Goal: Task Accomplishment & Management: Use online tool/utility

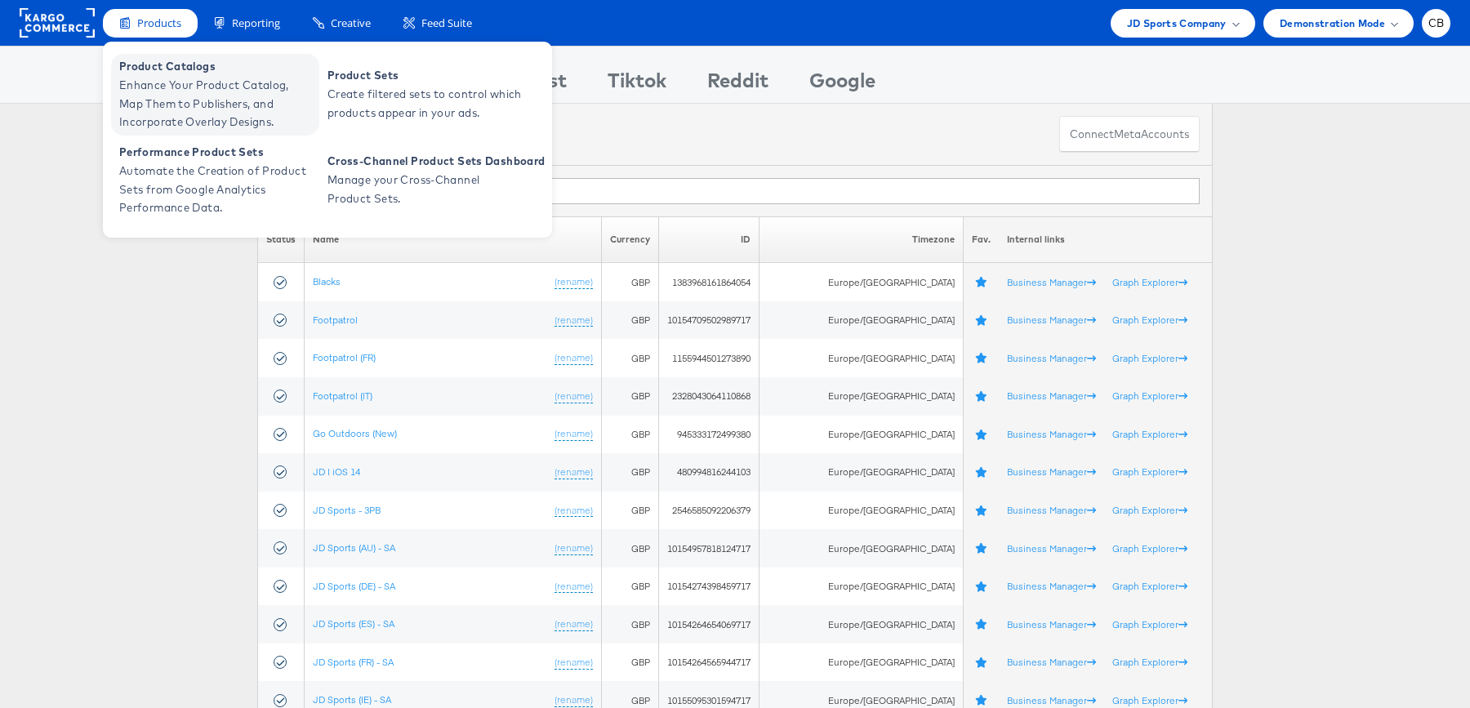
click at [183, 104] on span "Enhance Your Product Catalog, Map Them to Publishers, and Incorporate Overlay D…" at bounding box center [217, 104] width 196 height 56
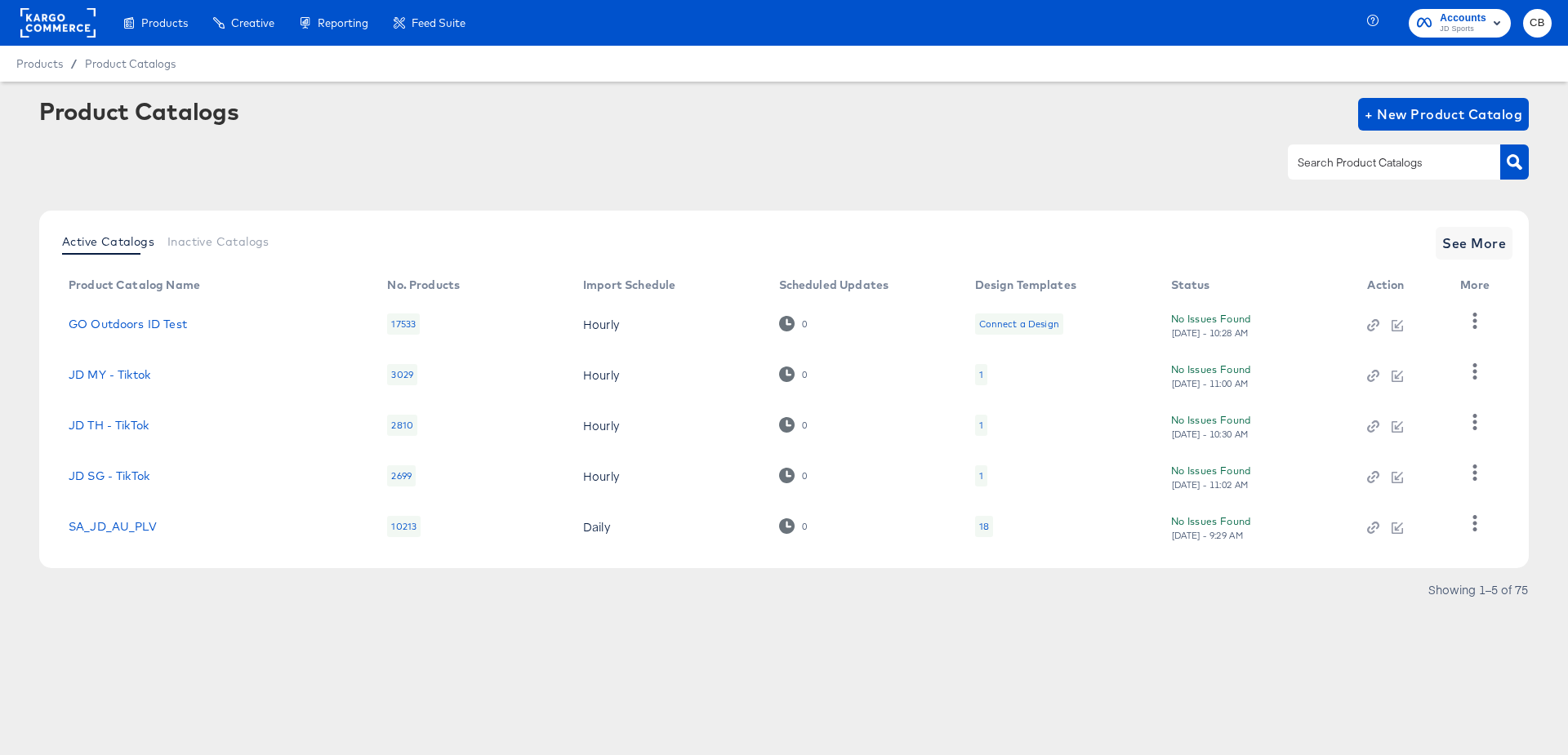
click at [1335, 153] on input "text" at bounding box center [1381, 162] width 174 height 19
type input "IE"
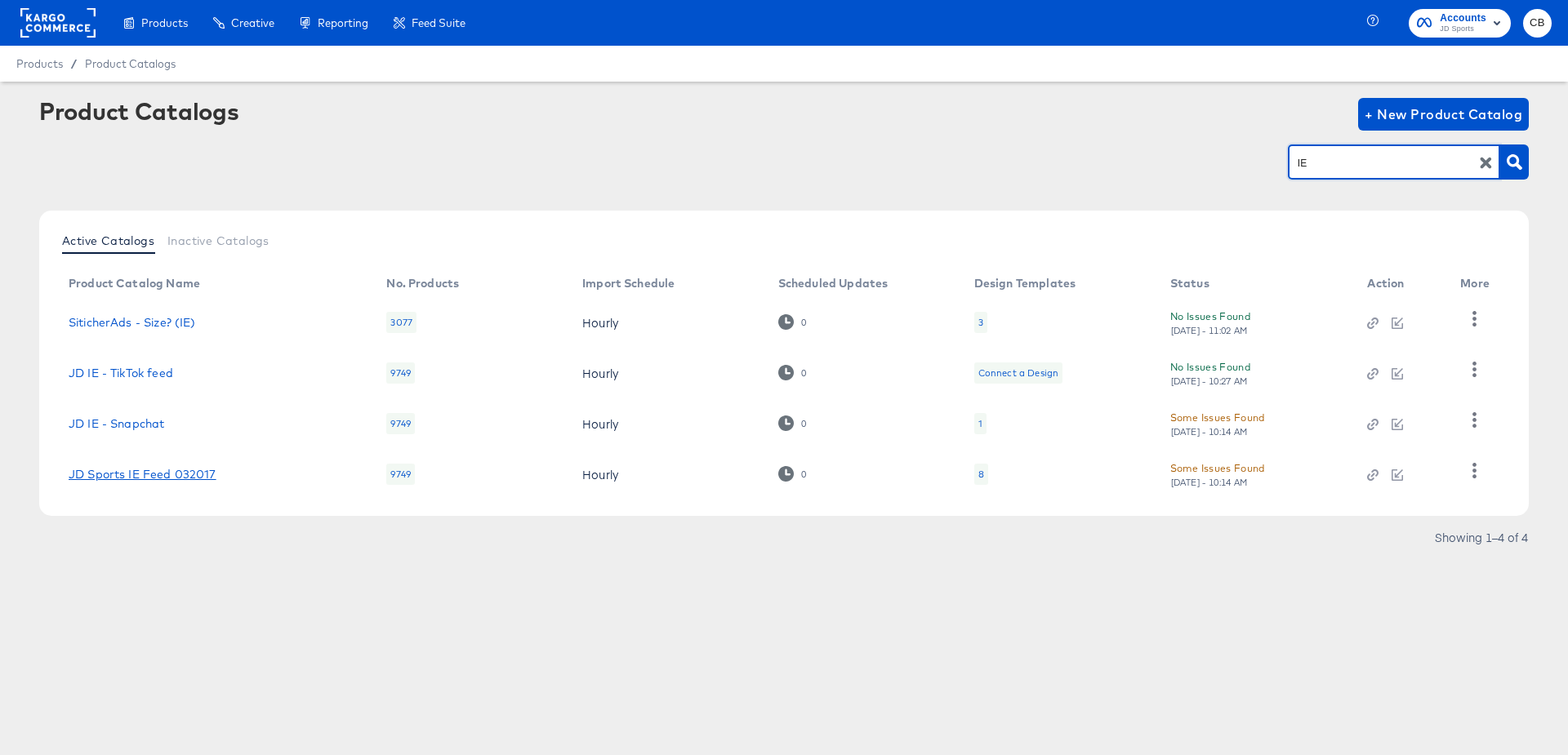
click at [167, 471] on link "JD Sports IE Feed 032017" at bounding box center [143, 474] width 148 height 13
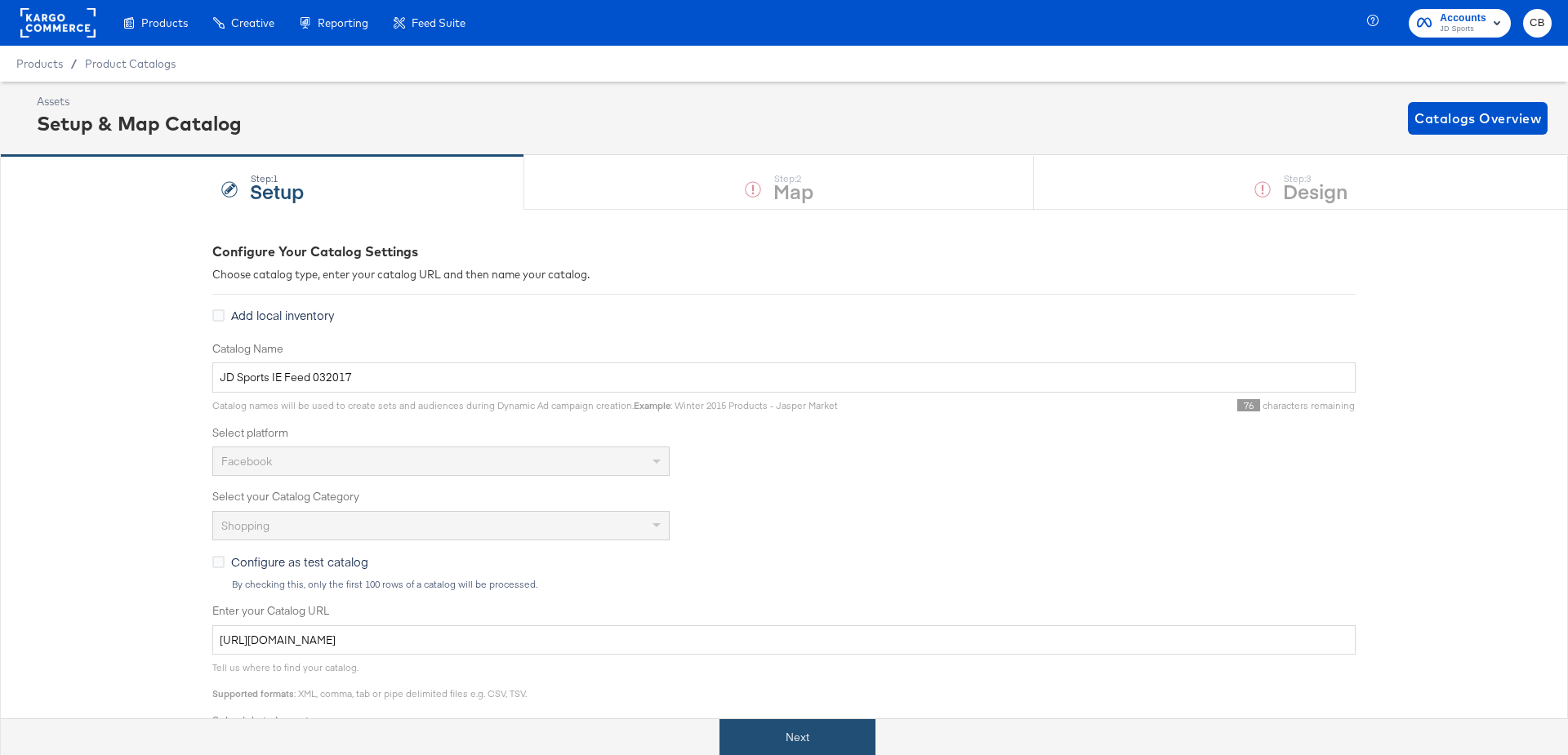
click at [793, 739] on button "Next" at bounding box center [797, 737] width 156 height 37
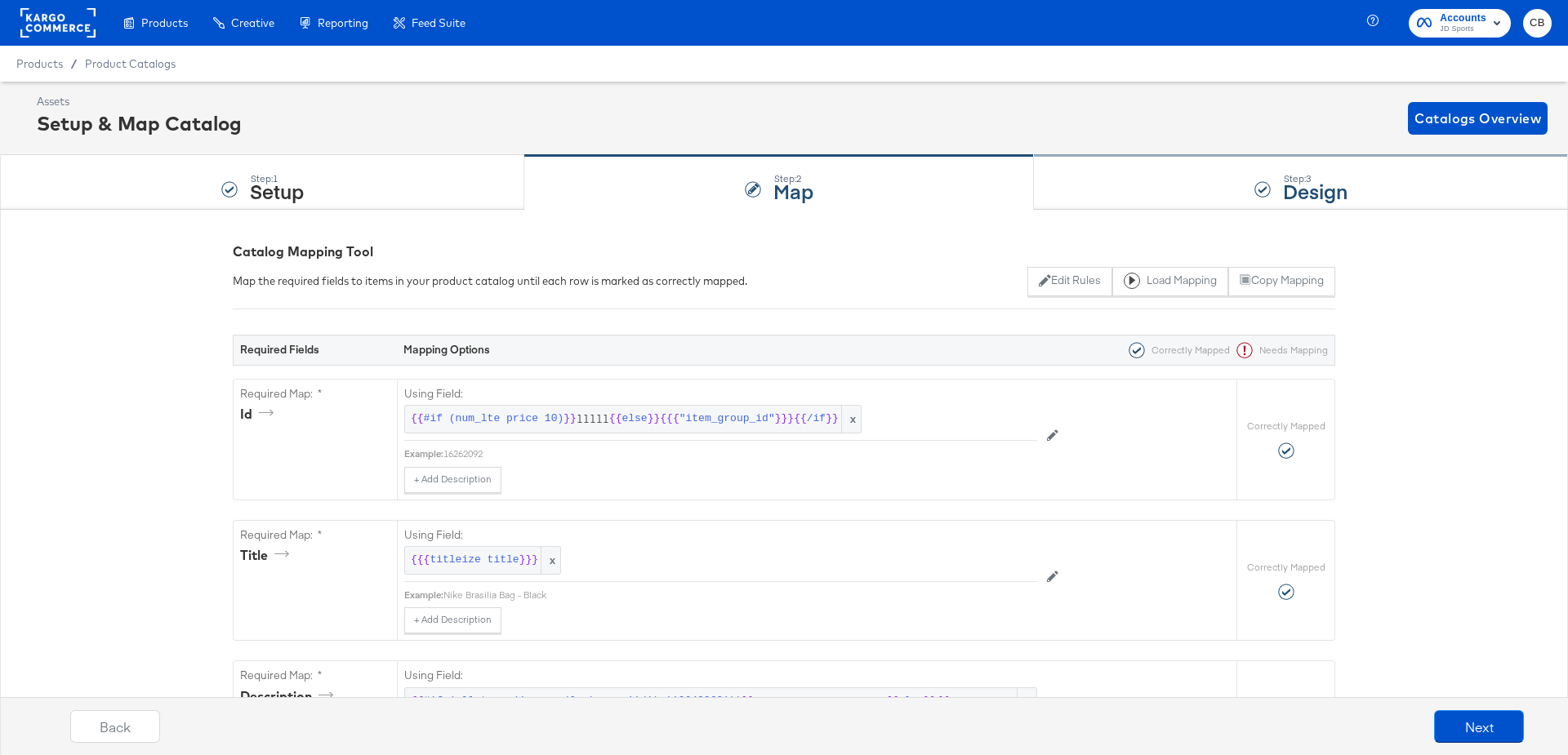
click at [1114, 189] on div "Step: 3 Design" at bounding box center [1301, 183] width 534 height 54
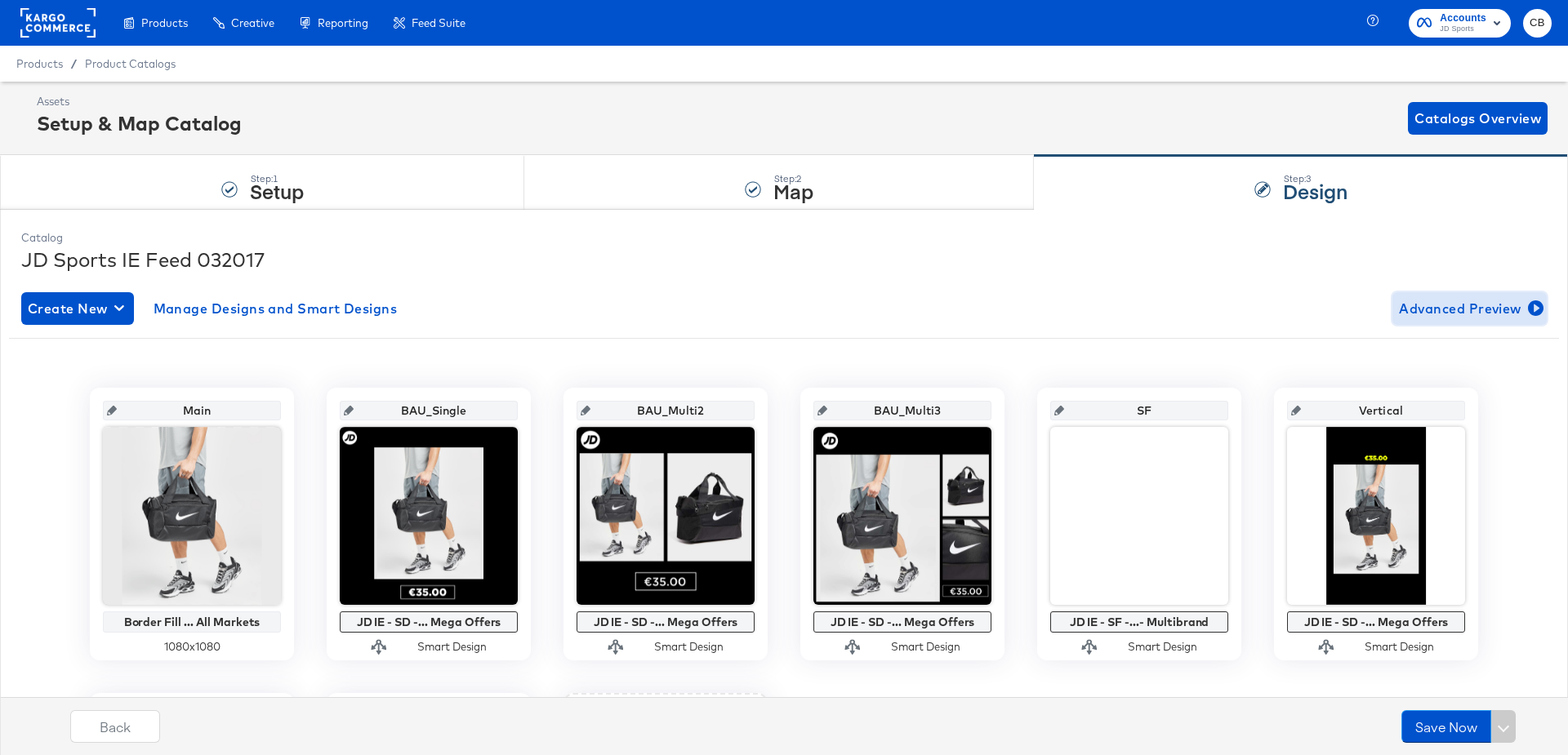
click at [1449, 305] on span "Advanced Preview" at bounding box center [1469, 308] width 141 height 23
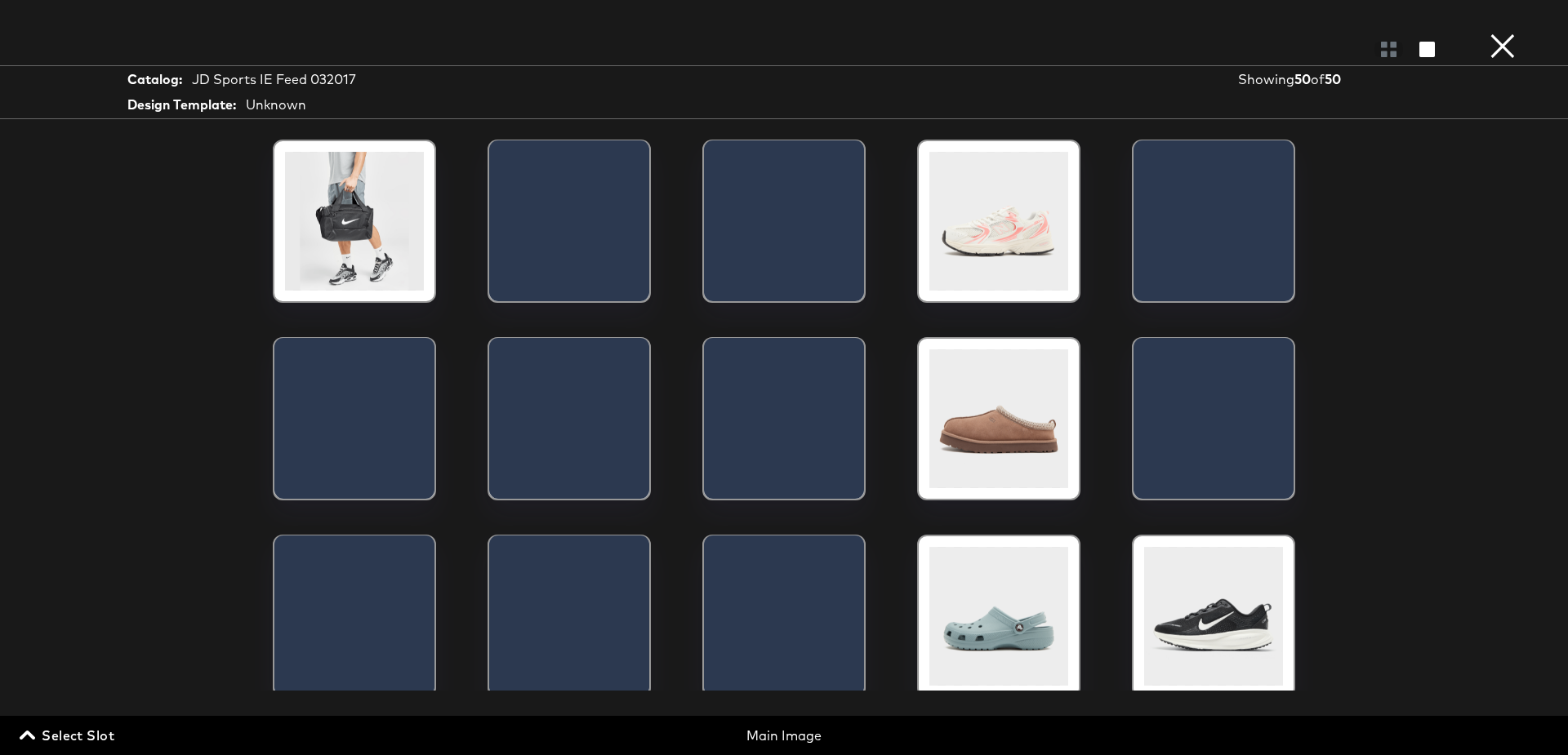
click at [58, 731] on span "Select Slot" at bounding box center [68, 735] width 91 height 23
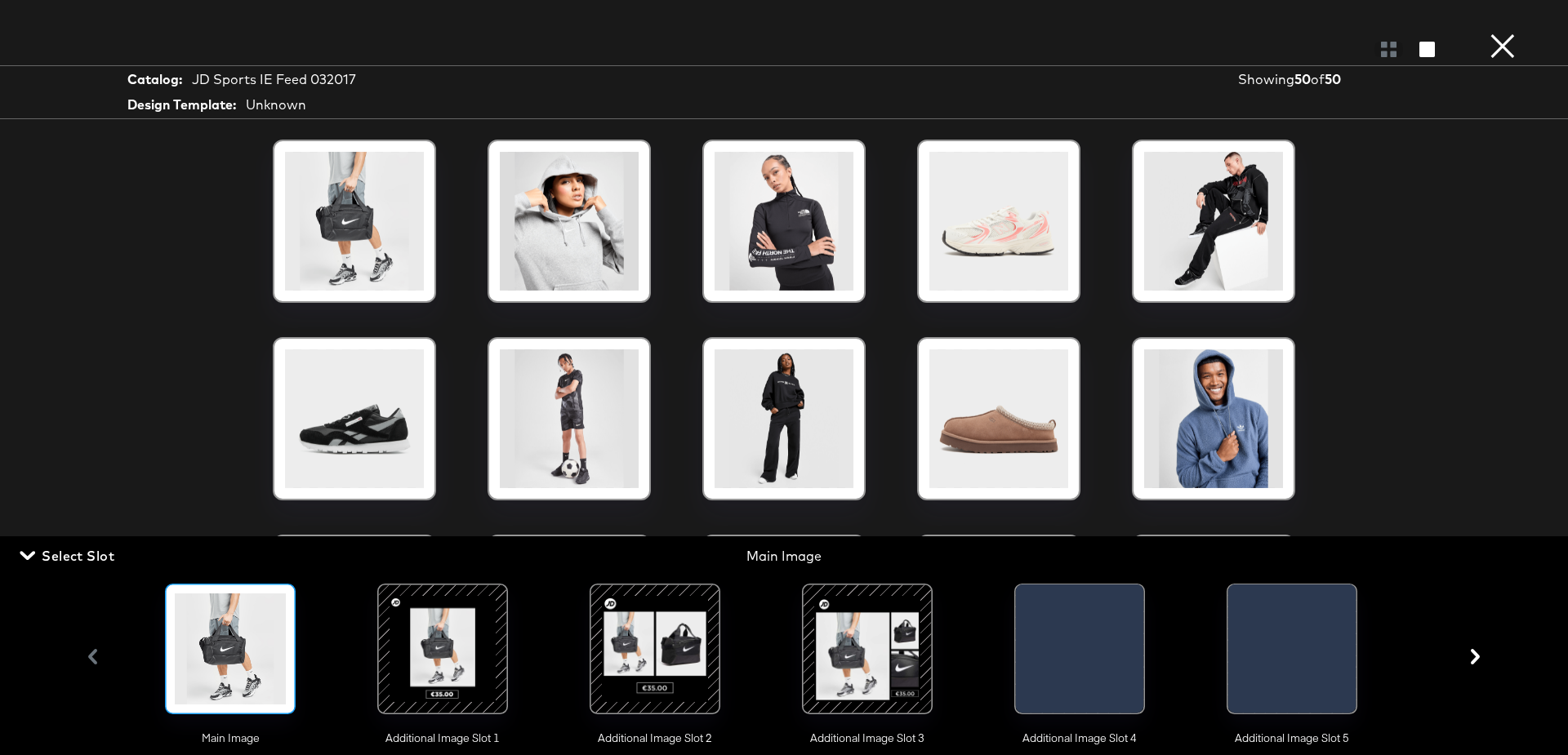
click at [402, 643] on div at bounding box center [442, 649] width 111 height 111
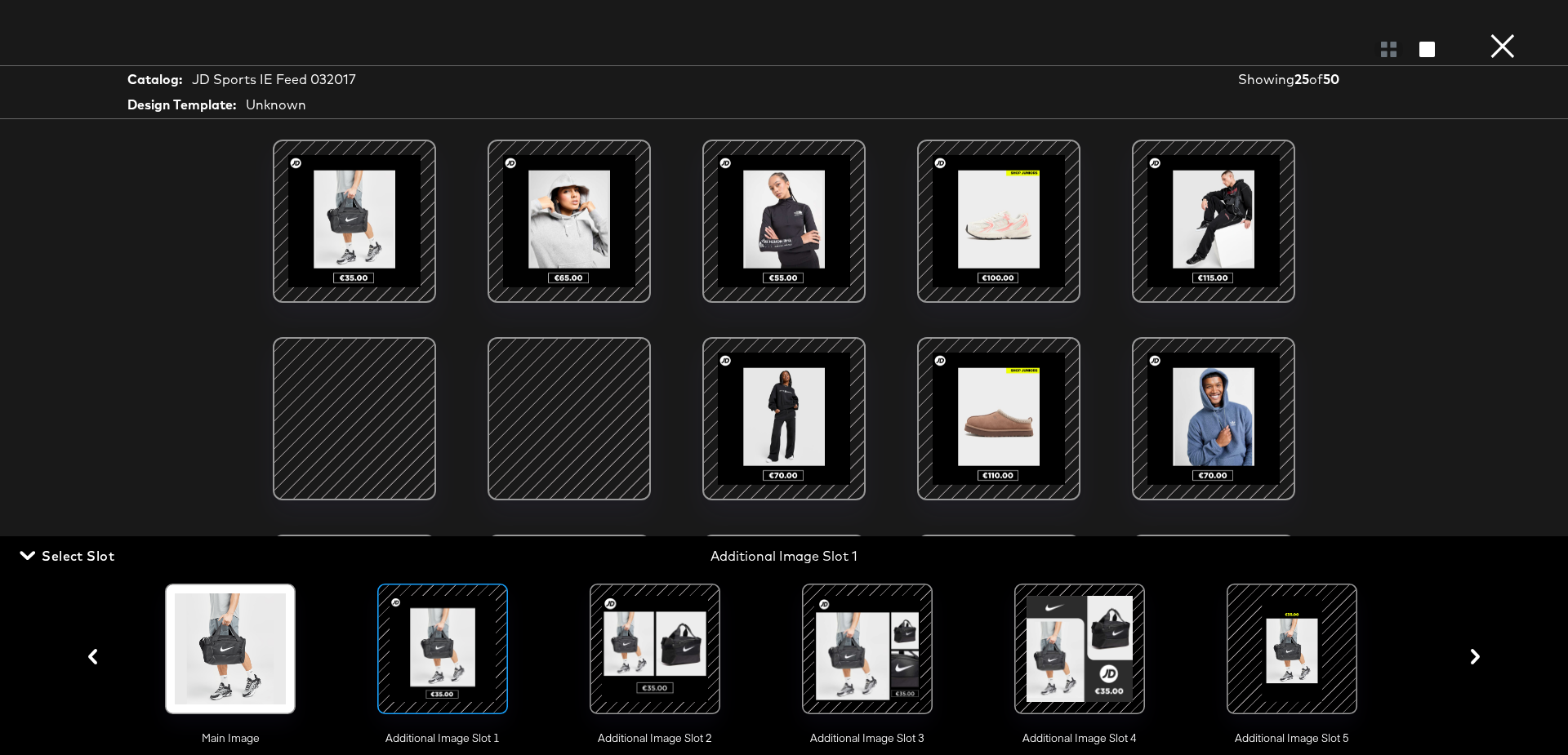
click at [857, 648] on div at bounding box center [867, 649] width 111 height 111
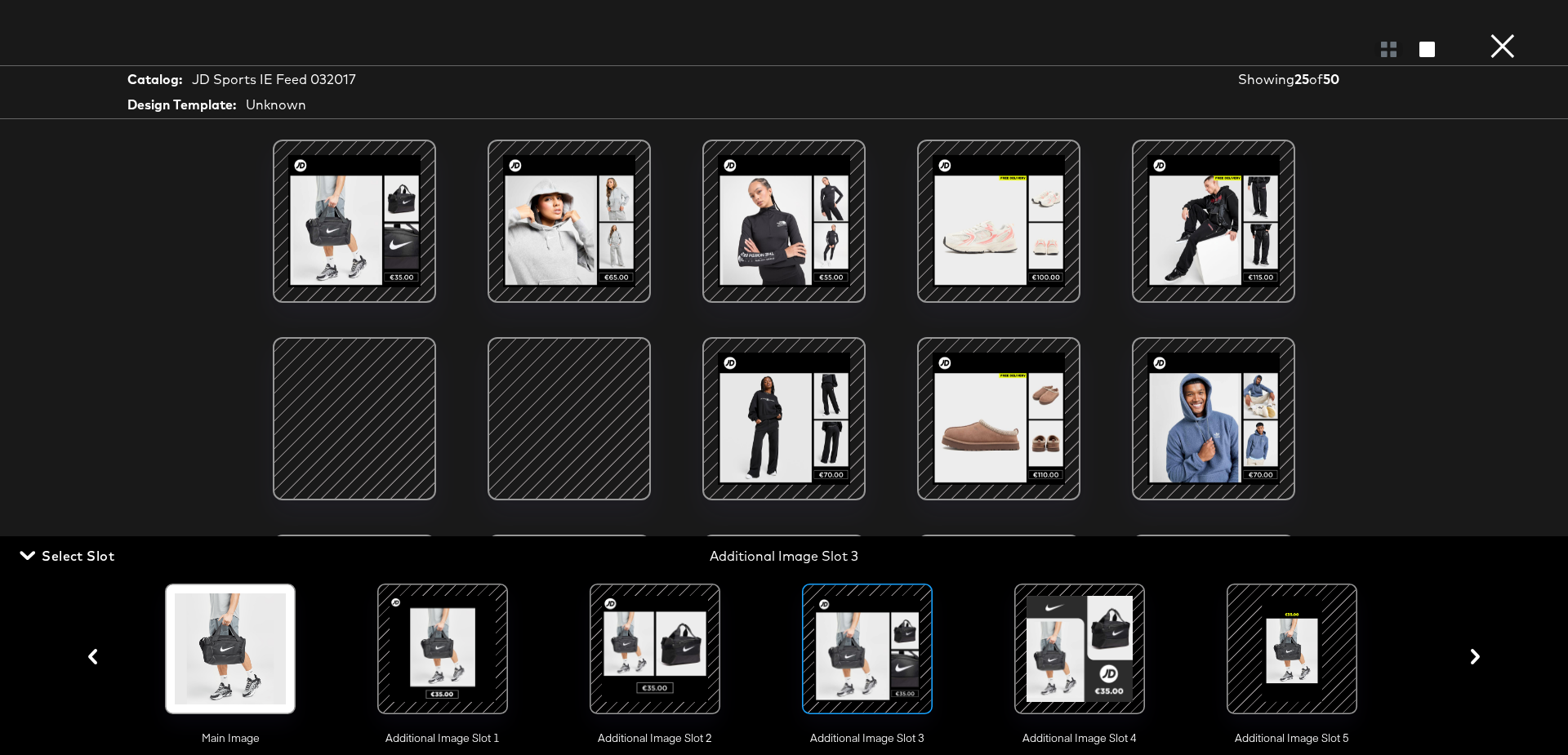
click at [529, 403] on div at bounding box center [569, 418] width 139 height 139
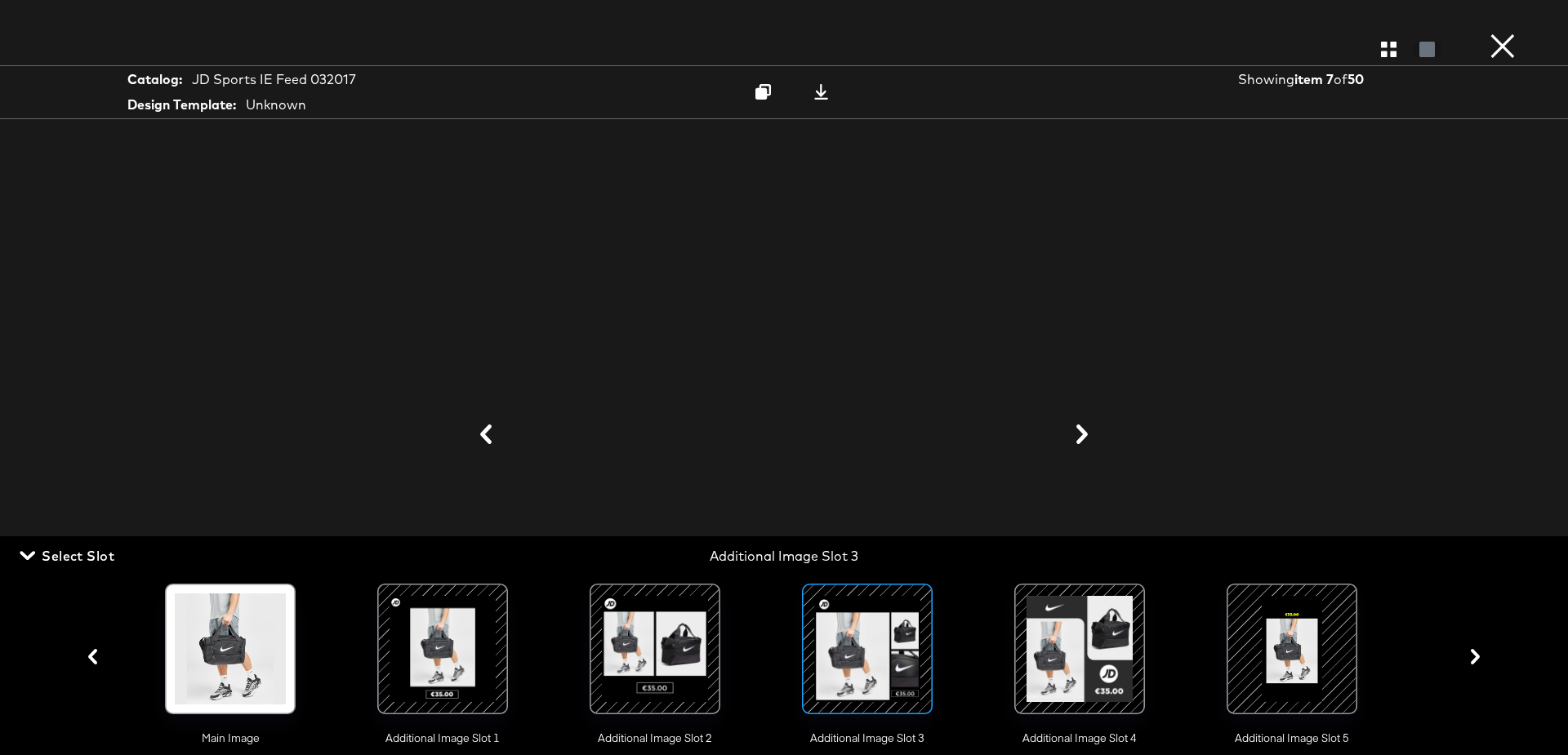
click at [482, 607] on div at bounding box center [490, 602] width 16 height 16
click at [1303, 318] on div at bounding box center [783, 436] width 1225 height 592
